Goal: Find contact information: Find contact information

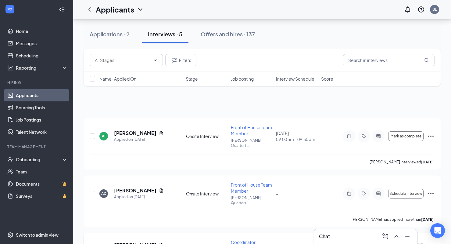
scroll to position [124, 0]
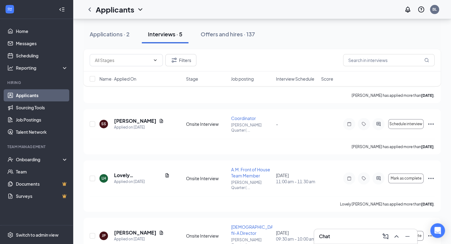
click at [371, 236] on div "Chat" at bounding box center [365, 236] width 93 height 10
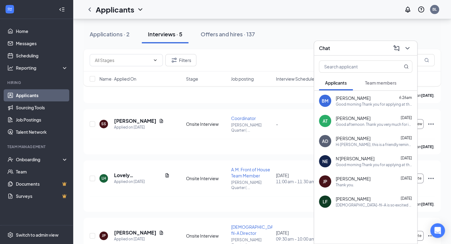
click at [370, 88] on button "Team members" at bounding box center [381, 82] width 44 height 15
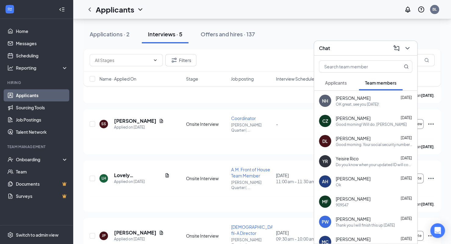
click at [409, 48] on icon "ChevronDown" at bounding box center [407, 48] width 7 height 7
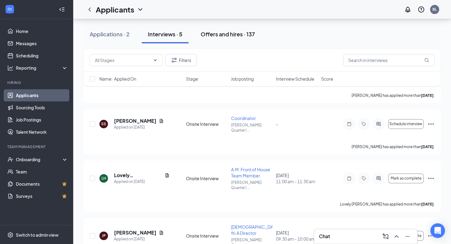
click at [224, 41] on button "Offers and hires · 137" at bounding box center [227, 34] width 66 height 18
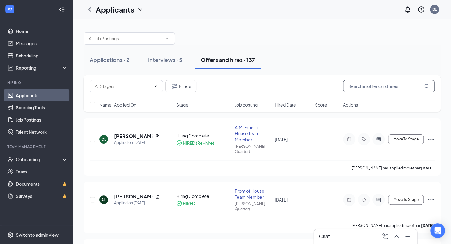
click at [365, 86] on input "text" at bounding box center [388, 86] width 91 height 12
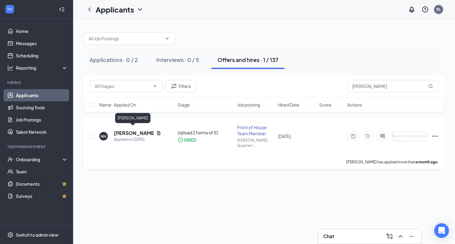
click at [131, 132] on h5 "[PERSON_NAME]" at bounding box center [134, 133] width 40 height 7
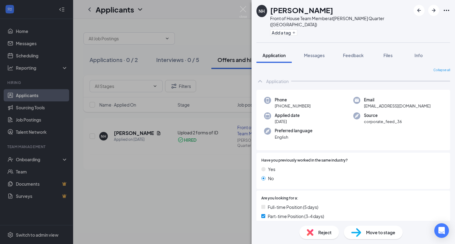
drag, startPoint x: 314, startPoint y: 97, endPoint x: 282, endPoint y: 99, distance: 31.8
click at [282, 99] on div "Phone [PHONE_NUMBER]" at bounding box center [308, 103] width 89 height 12
copy span "513) 543-4733"
click at [242, 6] on img at bounding box center [244, 12] width 8 height 12
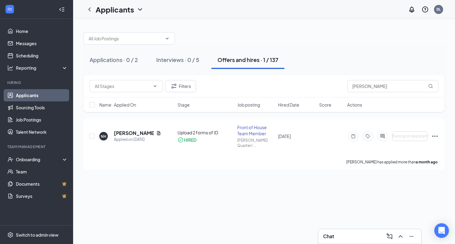
click at [340, 234] on div "Chat" at bounding box center [369, 236] width 93 height 10
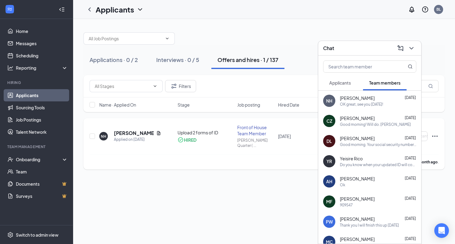
click at [253, 154] on div "[PERSON_NAME] has applied more than a month ago ." at bounding box center [264, 161] width 349 height 15
click at [415, 50] on icon "ChevronDown" at bounding box center [411, 48] width 7 height 7
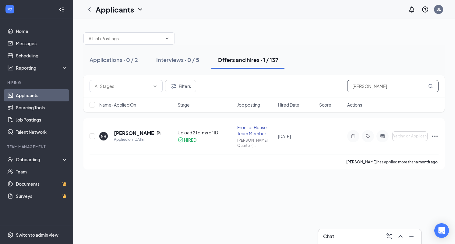
drag, startPoint x: 369, startPoint y: 83, endPoint x: 330, endPoint y: 86, distance: 39.2
click at [330, 86] on div "Filters nate ha" at bounding box center [264, 86] width 349 height 12
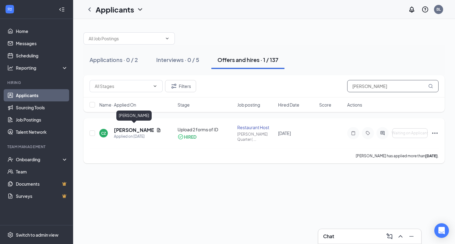
type input "[PERSON_NAME]"
click at [135, 128] on h5 "[PERSON_NAME]" at bounding box center [134, 130] width 40 height 7
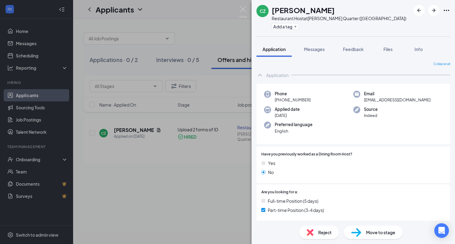
drag, startPoint x: 313, startPoint y: 100, endPoint x: 282, endPoint y: 103, distance: 31.0
click at [282, 103] on div "Phone [PHONE_NUMBER] Email [EMAIL_ADDRESS][DOMAIN_NAME] Applied date [DATE] Sou…" at bounding box center [354, 114] width 194 height 61
copy span "740) 973-3944"
click at [241, 6] on img at bounding box center [244, 12] width 8 height 12
